Goal: Task Accomplishment & Management: Use online tool/utility

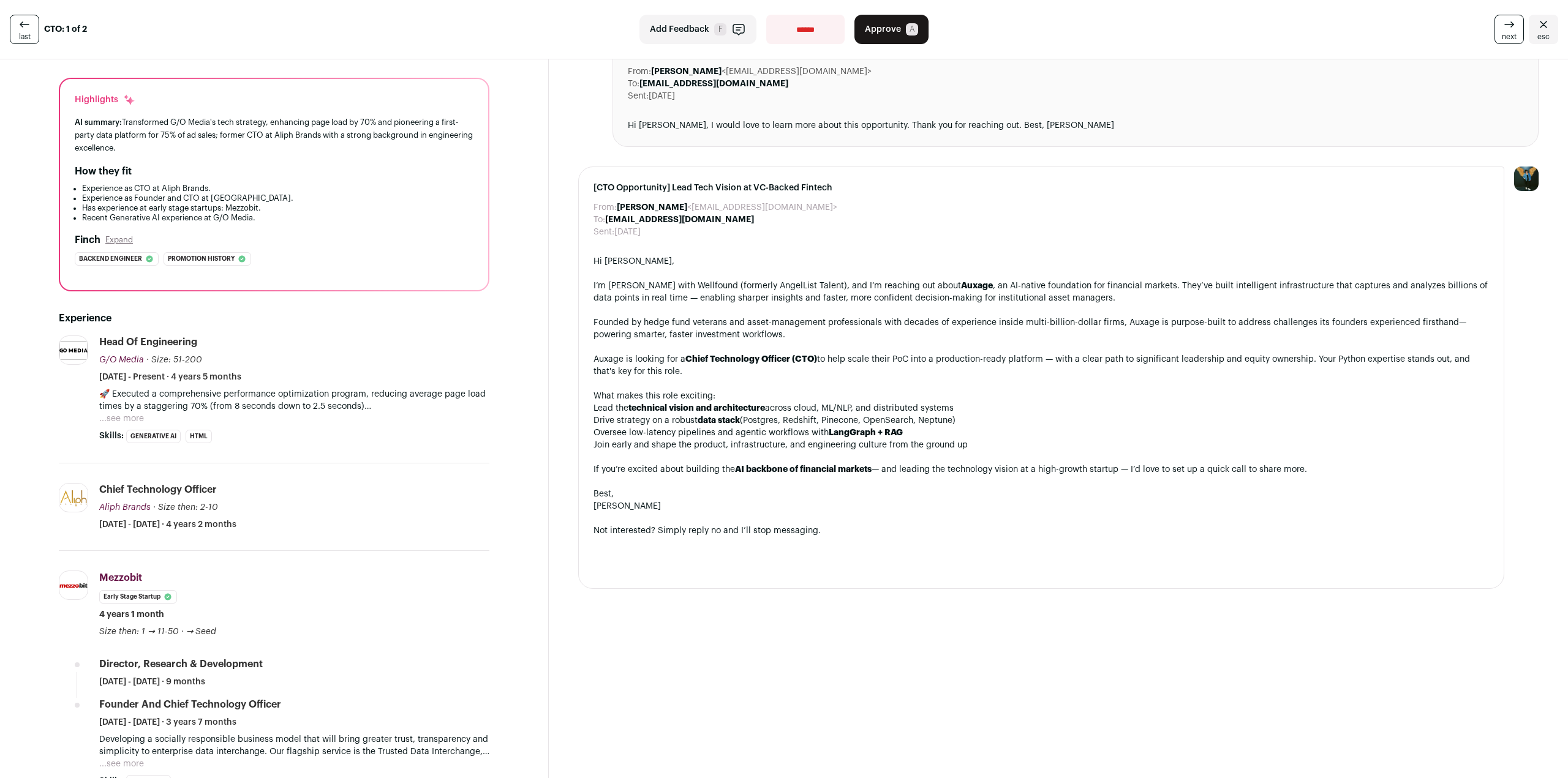
scroll to position [490, 0]
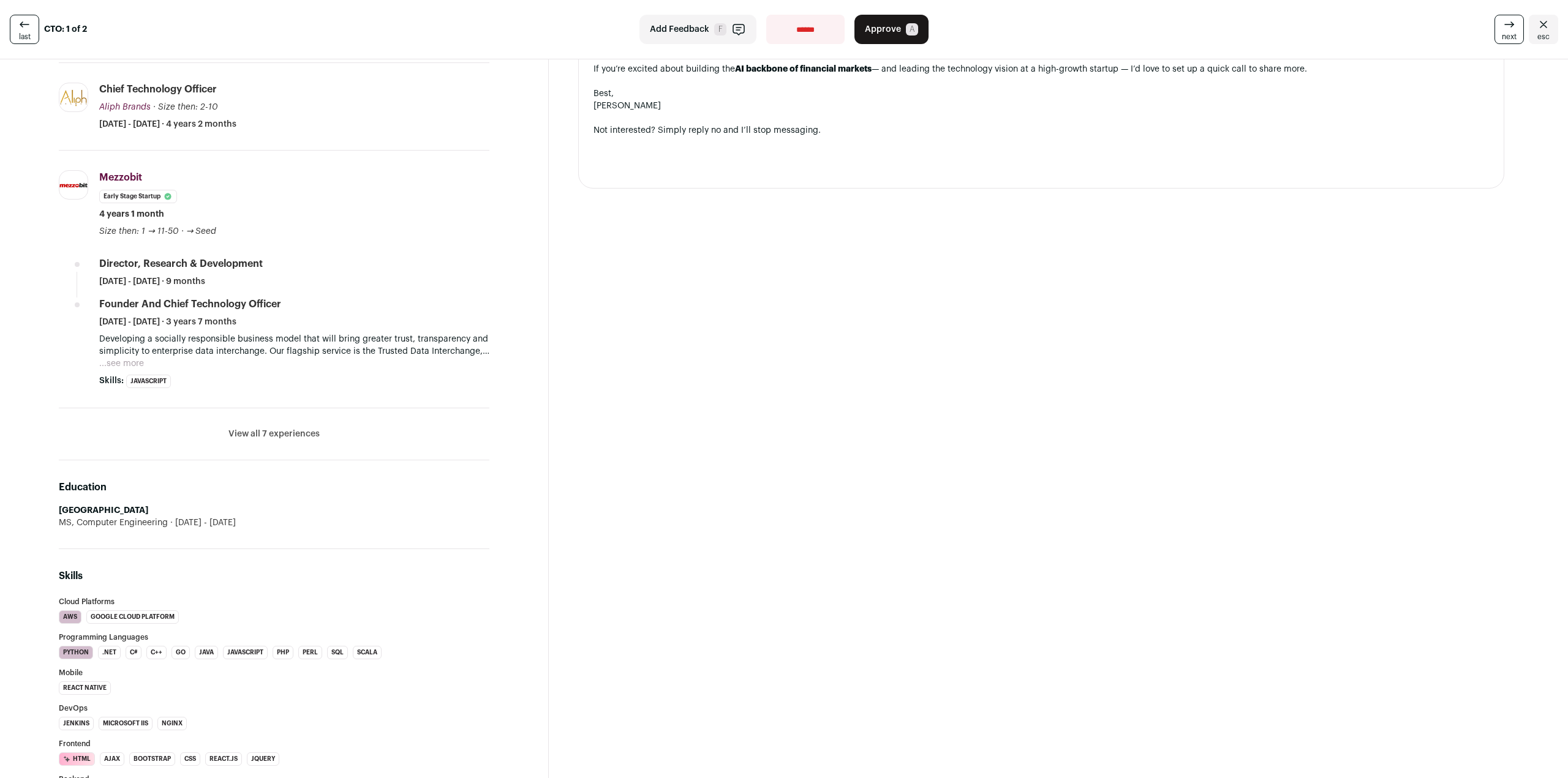
click at [295, 424] on li "View all 7 experiences View less" at bounding box center [274, 434] width 430 height 52
click at [296, 431] on button "View all 7 experiences" at bounding box center [274, 434] width 92 height 13
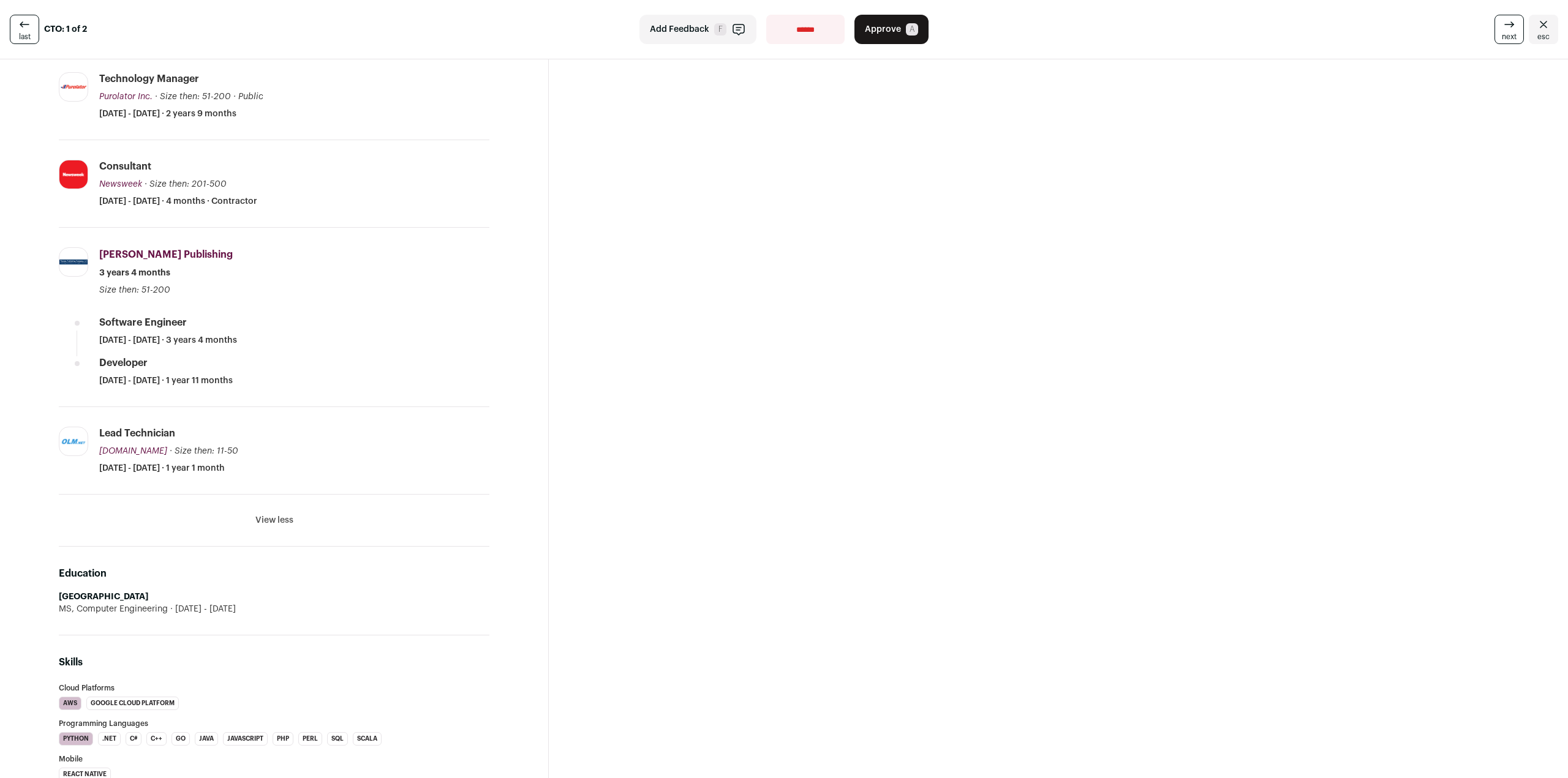
scroll to position [857, 0]
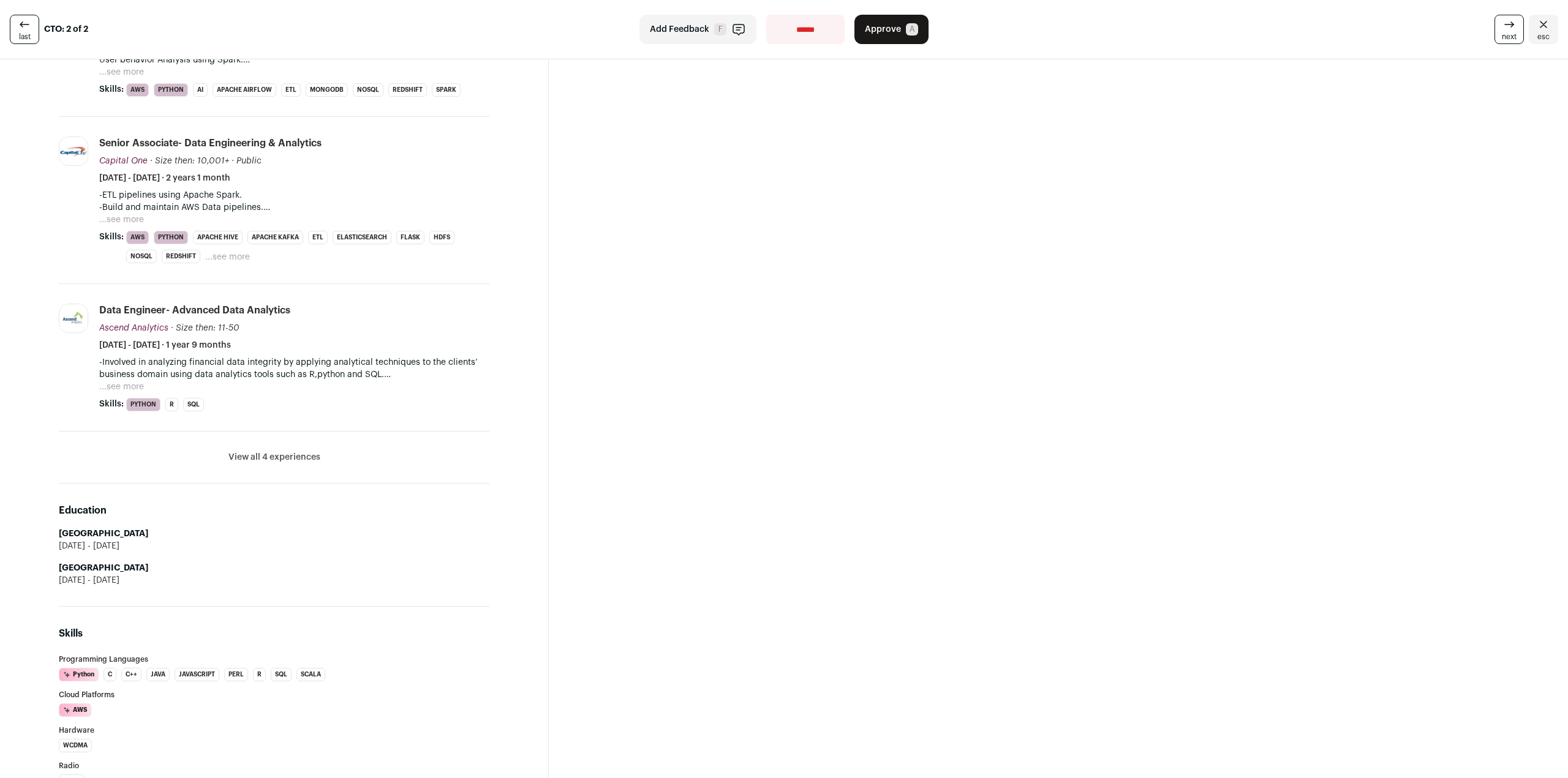
scroll to position [462, 0]
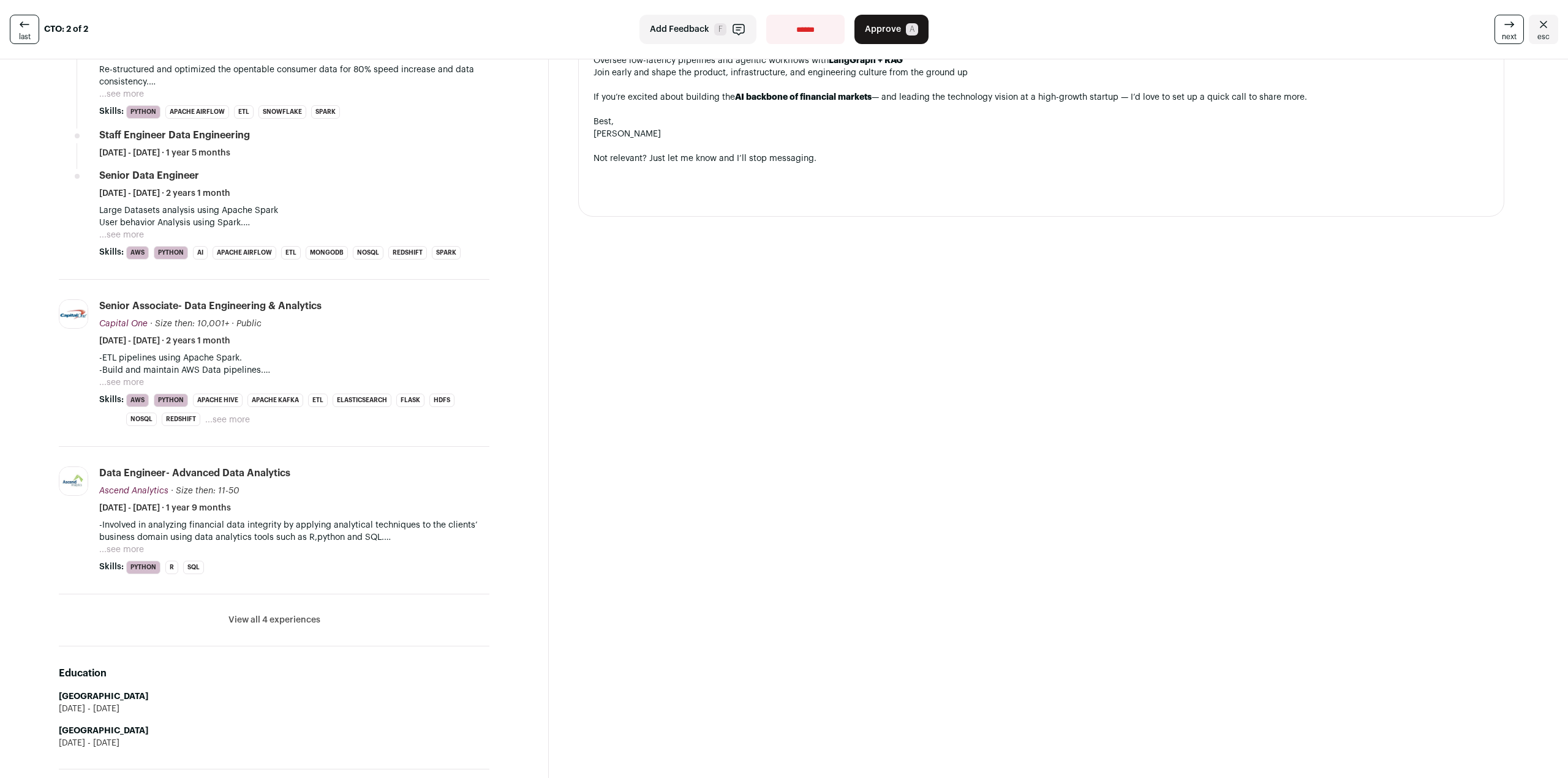
click at [285, 627] on li "View all 4 experiences View less" at bounding box center [274, 620] width 430 height 52
click at [285, 620] on button "View all 4 experiences" at bounding box center [274, 620] width 92 height 13
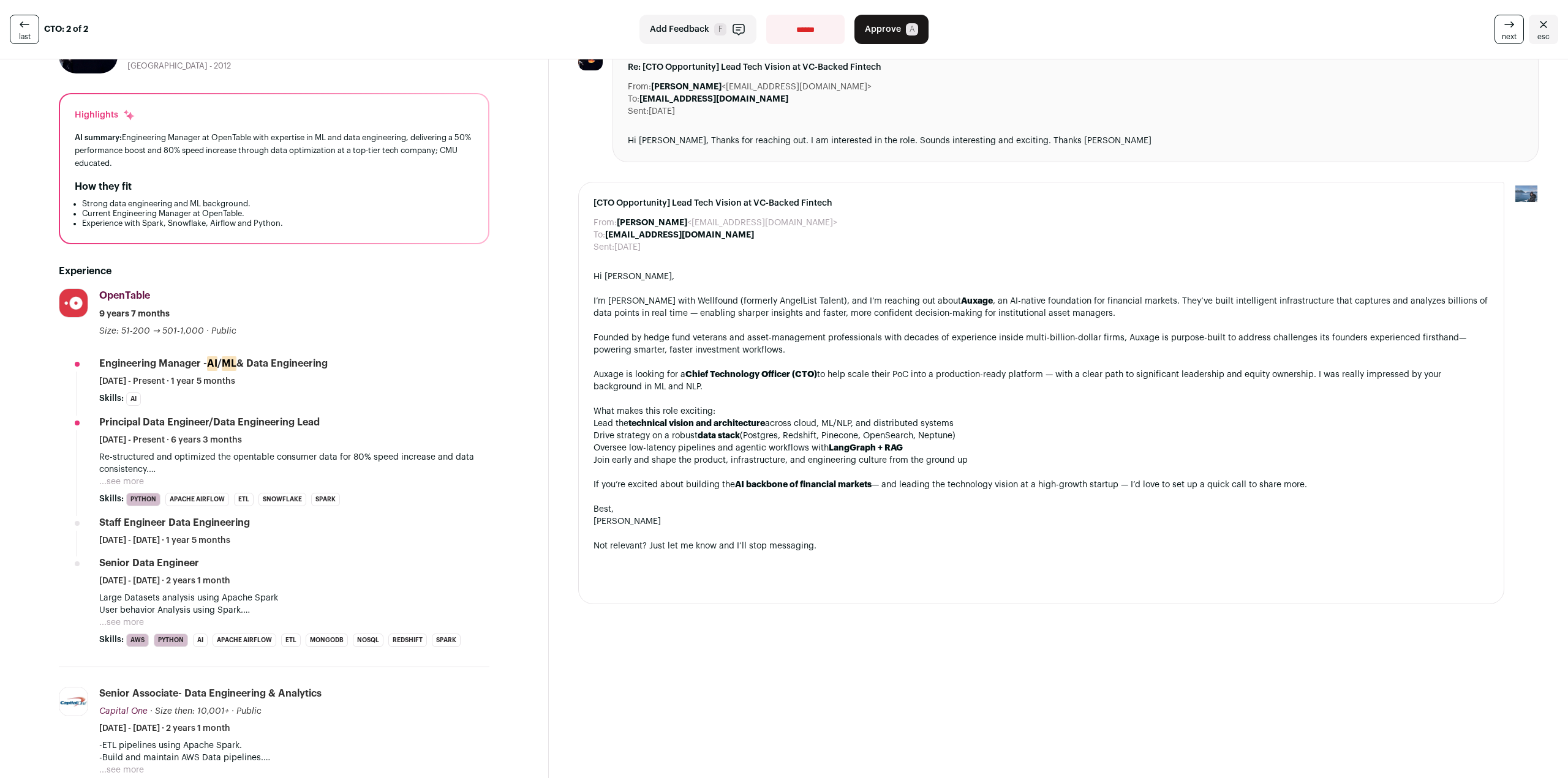
scroll to position [0, 0]
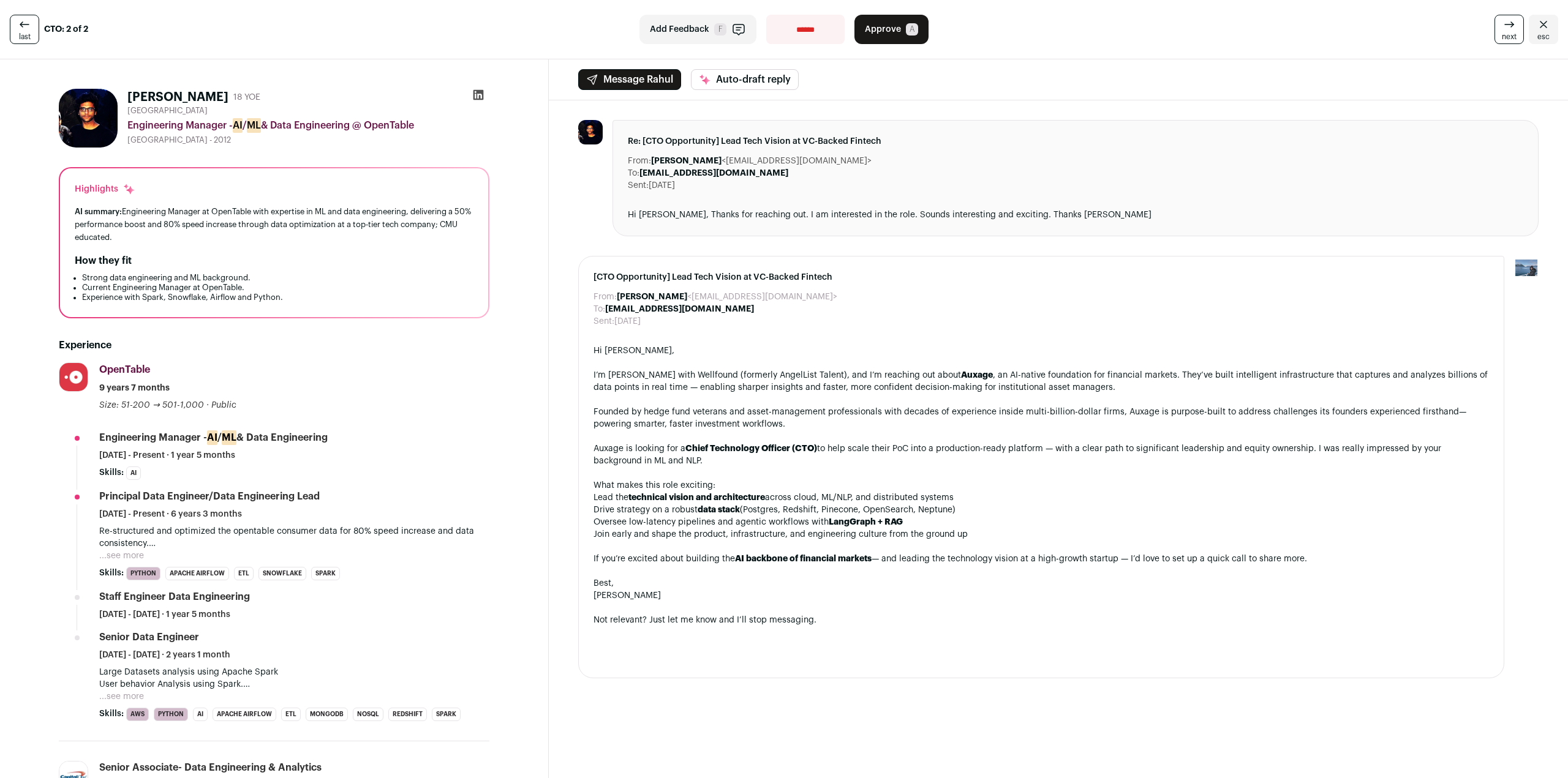
click at [477, 96] on icon at bounding box center [479, 95] width 10 height 10
click at [27, 23] on icon at bounding box center [24, 24] width 15 height 15
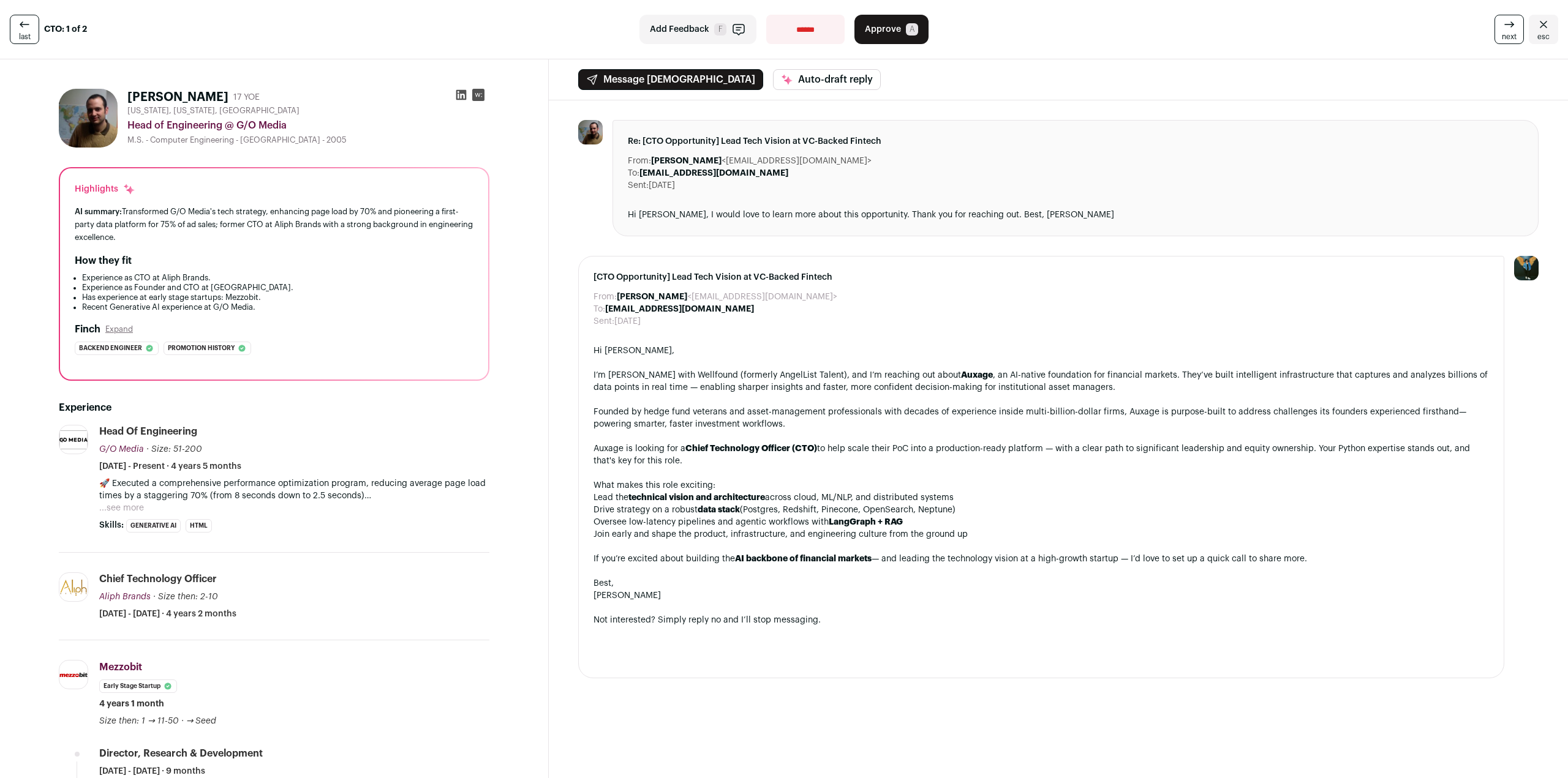
click at [1504, 32] on span "next" at bounding box center [1509, 37] width 15 height 10
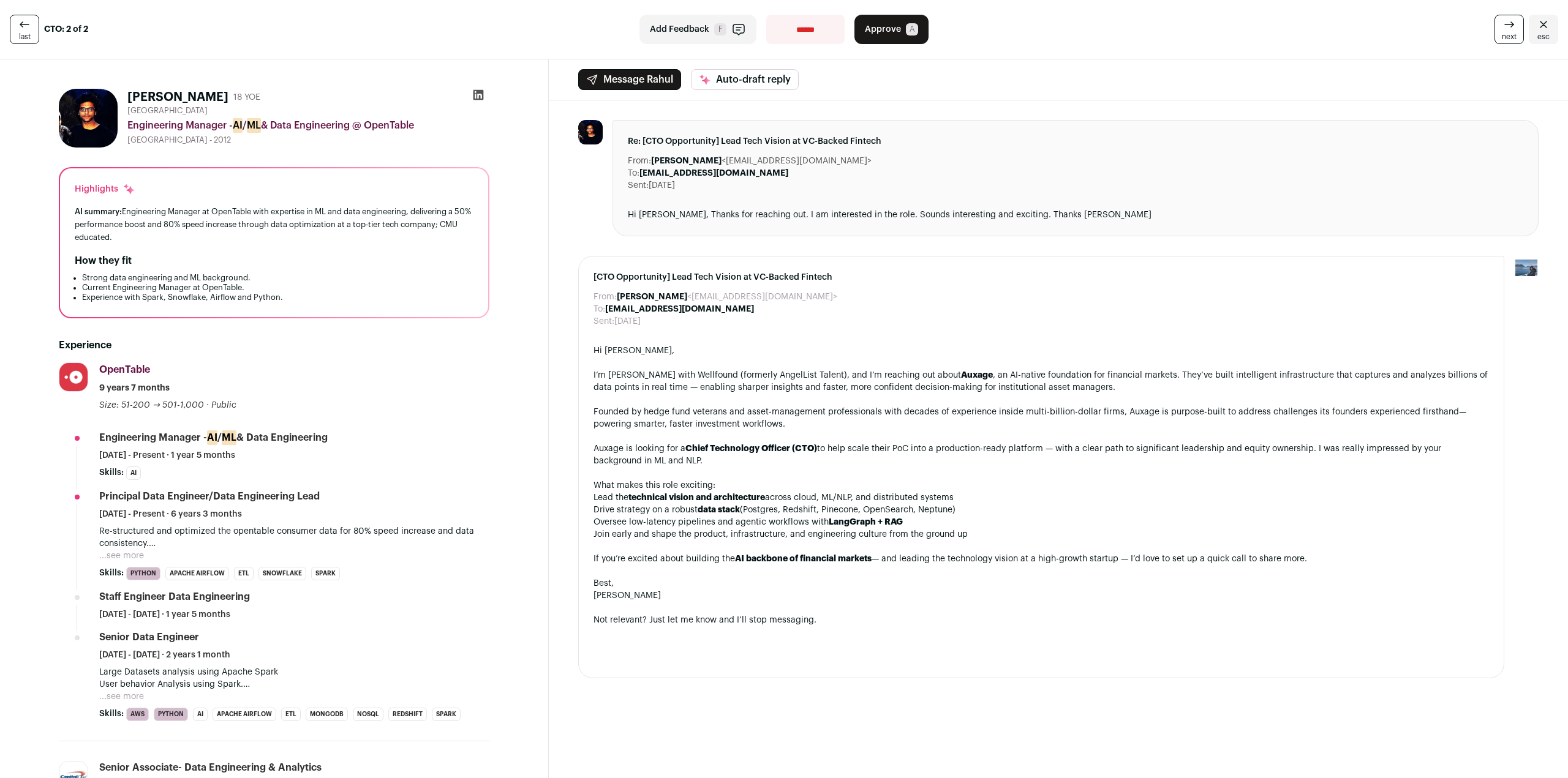
click at [1504, 32] on span "next" at bounding box center [1509, 37] width 15 height 10
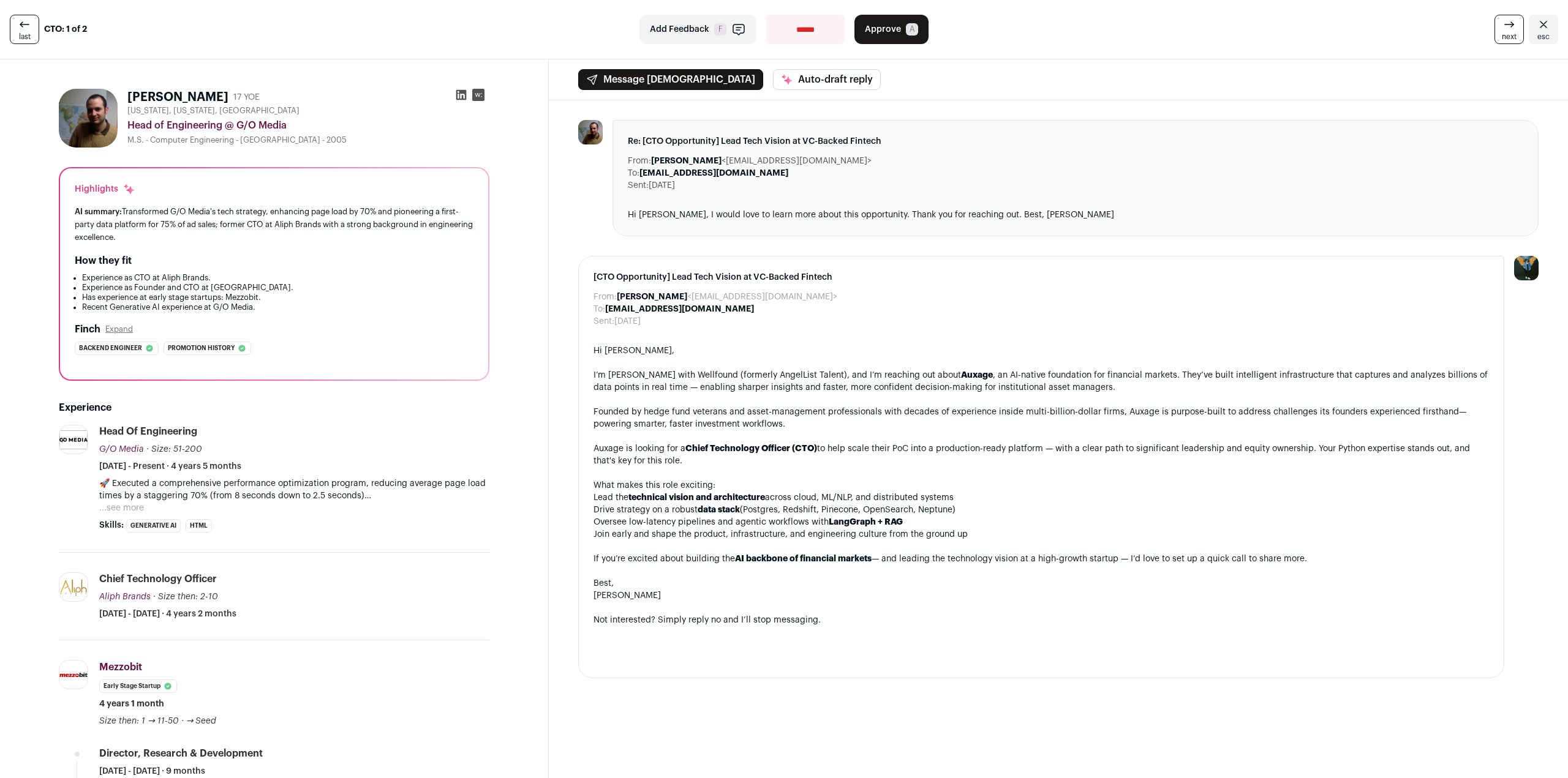
click at [1504, 32] on span "next" at bounding box center [1509, 37] width 15 height 10
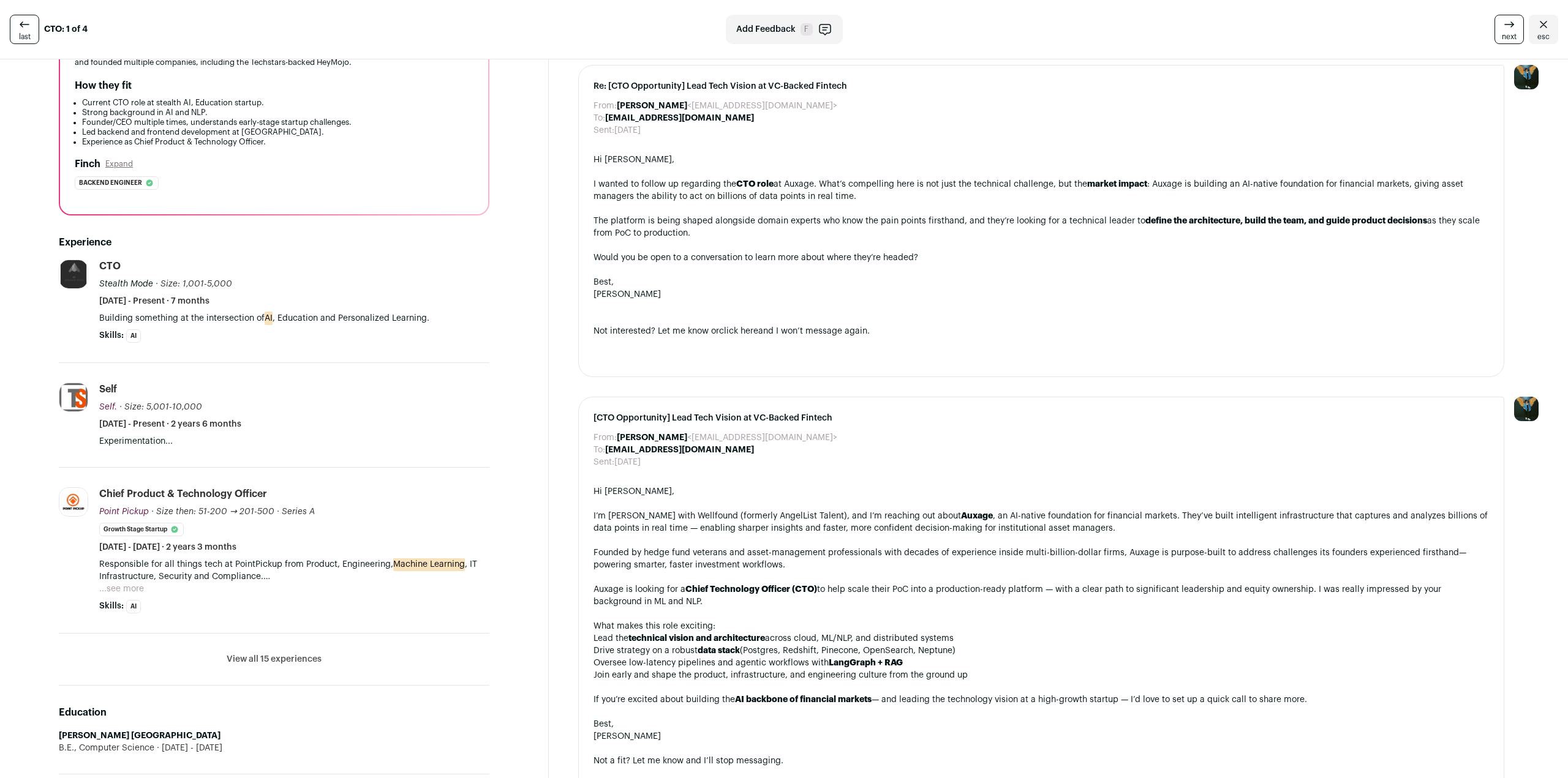
scroll to position [184, 0]
